Goal: Task Accomplishment & Management: Manage account settings

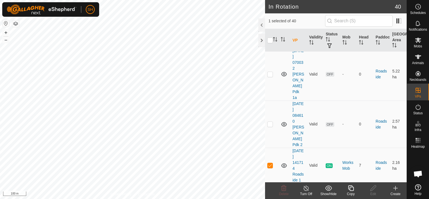
scroll to position [1040, 0]
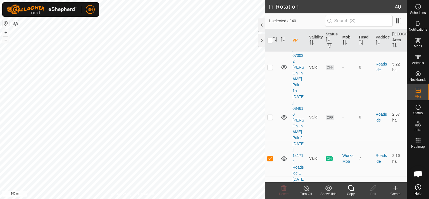
click at [305, 189] on icon at bounding box center [306, 188] width 7 height 7
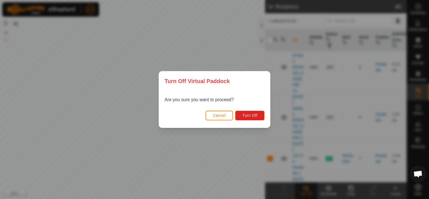
click at [212, 118] on button "Cancel" at bounding box center [219, 116] width 28 height 10
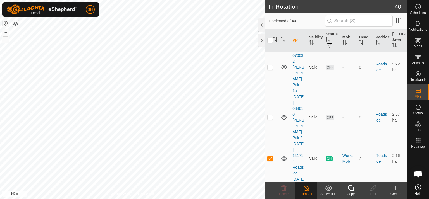
click at [309, 189] on icon at bounding box center [306, 188] width 7 height 7
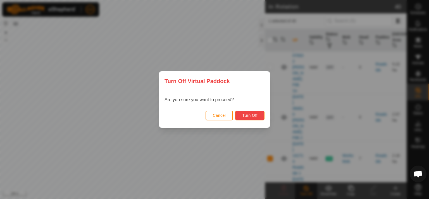
click at [250, 118] on span "Turn Off" at bounding box center [249, 115] width 15 height 4
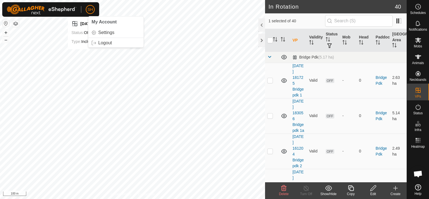
click at [94, 8] on p-avatar "SH" at bounding box center [90, 9] width 9 height 9
click at [103, 41] on link "Logout" at bounding box center [115, 43] width 55 height 9
